Goal: Transaction & Acquisition: Register for event/course

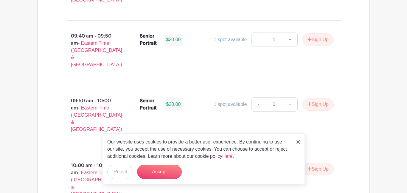
scroll to position [687, 0]
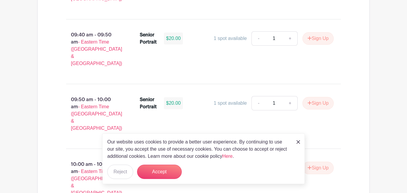
click at [287, 161] on link "+" at bounding box center [290, 168] width 15 height 14
click at [305, 161] on button "Sign Up" at bounding box center [317, 167] width 31 height 13
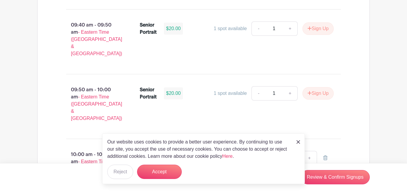
scroll to position [701, 0]
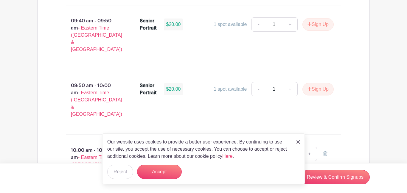
click at [299, 145] on link at bounding box center [298, 141] width 4 height 7
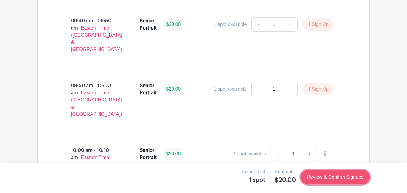
click at [313, 175] on link "Review & Confirm Signups" at bounding box center [335, 177] width 69 height 14
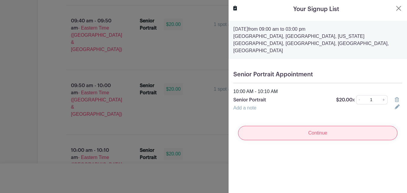
click at [331, 126] on input "Continue" at bounding box center [317, 133] width 159 height 14
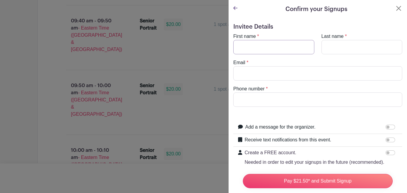
click at [285, 50] on input "First name" at bounding box center [273, 47] width 81 height 14
type input "M"
type input "[PERSON_NAME]"
click at [351, 51] on input "Last name" at bounding box center [361, 47] width 81 height 14
type input "[PERSON_NAME]"
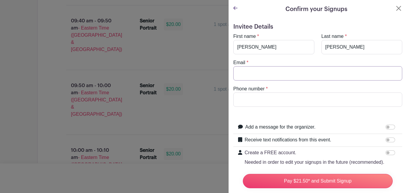
click at [274, 71] on input "Email" at bounding box center [317, 73] width 169 height 14
type input "[EMAIL_ADDRESS][DOMAIN_NAME]"
click at [237, 102] on input "Phone number" at bounding box center [317, 99] width 169 height 14
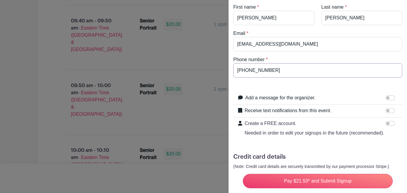
scroll to position [62, 0]
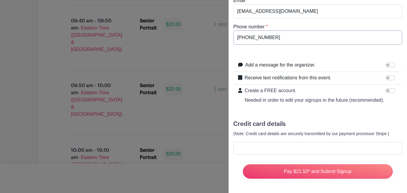
type input "[PHONE_NUMBER]"
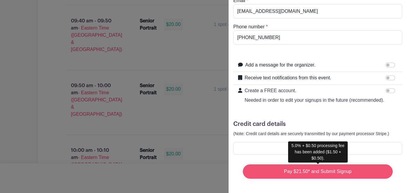
click at [310, 170] on input "Pay $21.50* and Submit Signup" at bounding box center [318, 171] width 150 height 14
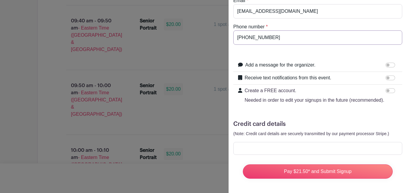
click at [284, 56] on form "Invitee Details First name * [PERSON_NAME] Last name * [PERSON_NAME] Email * [E…" at bounding box center [317, 72] width 169 height 222
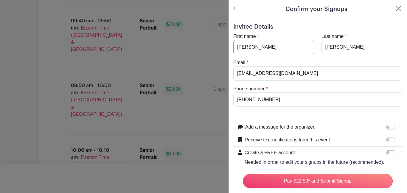
click at [282, 46] on input "[PERSON_NAME]" at bounding box center [273, 47] width 81 height 14
type input "E"
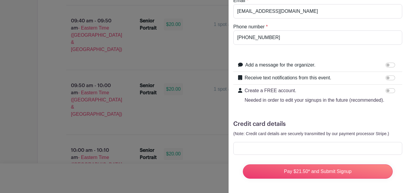
scroll to position [60, 0]
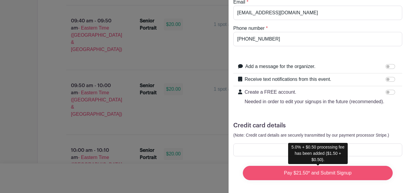
type input "[PERSON_NAME]"
click at [298, 177] on input "Pay $21.50* and Submit Signup" at bounding box center [318, 173] width 150 height 14
click at [318, 172] on input "Pay $21.50* and Submit Signup" at bounding box center [318, 173] width 150 height 14
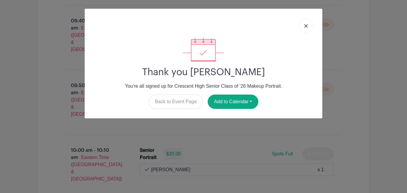
click at [305, 27] on img at bounding box center [306, 26] width 4 height 4
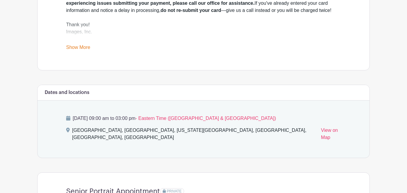
scroll to position [0, 0]
